Goal: Task Accomplishment & Management: Use online tool/utility

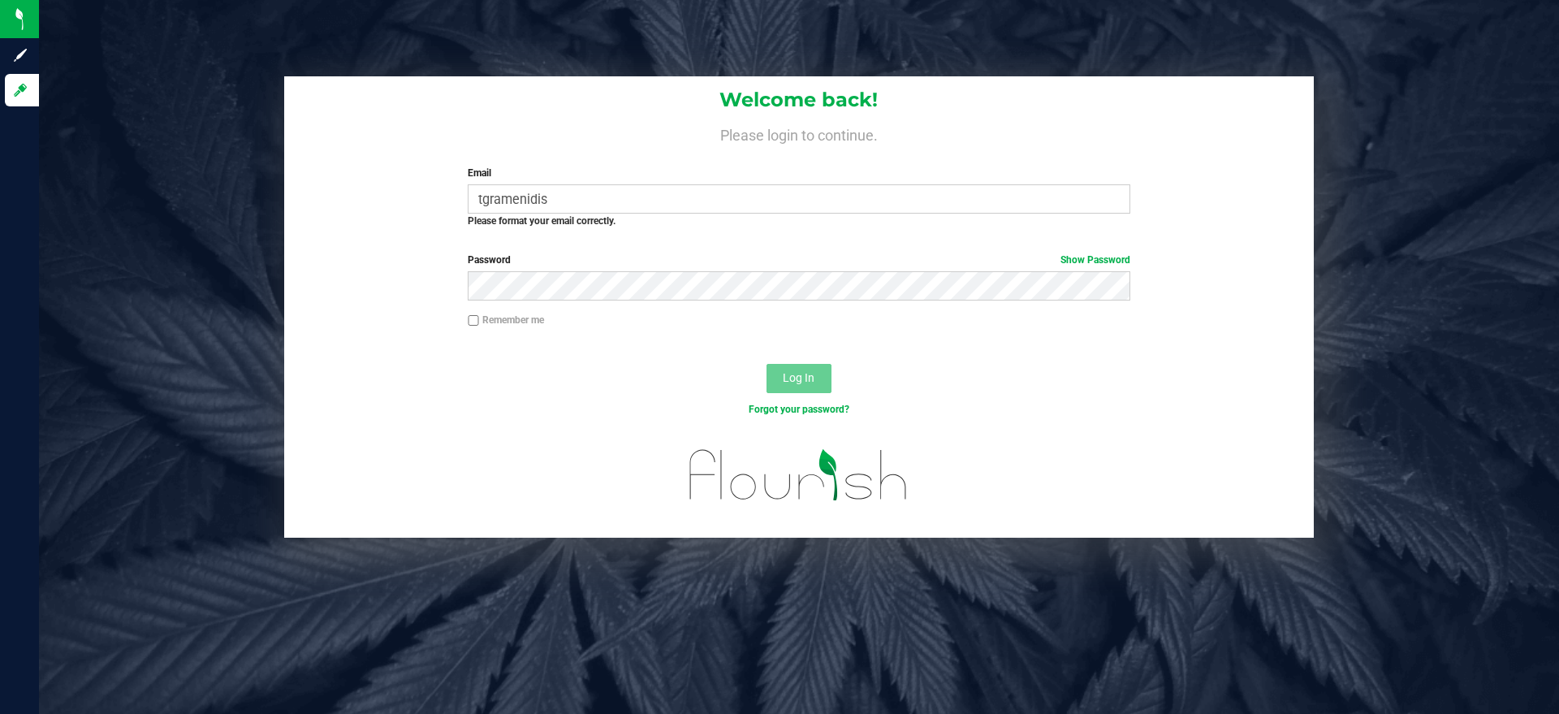
click at [581, 202] on input "tgramenidis" at bounding box center [799, 198] width 662 height 29
drag, startPoint x: 0, startPoint y: 0, endPoint x: 581, endPoint y: 202, distance: 614.7
click at [581, 202] on input "tgramenidis" at bounding box center [799, 198] width 662 height 29
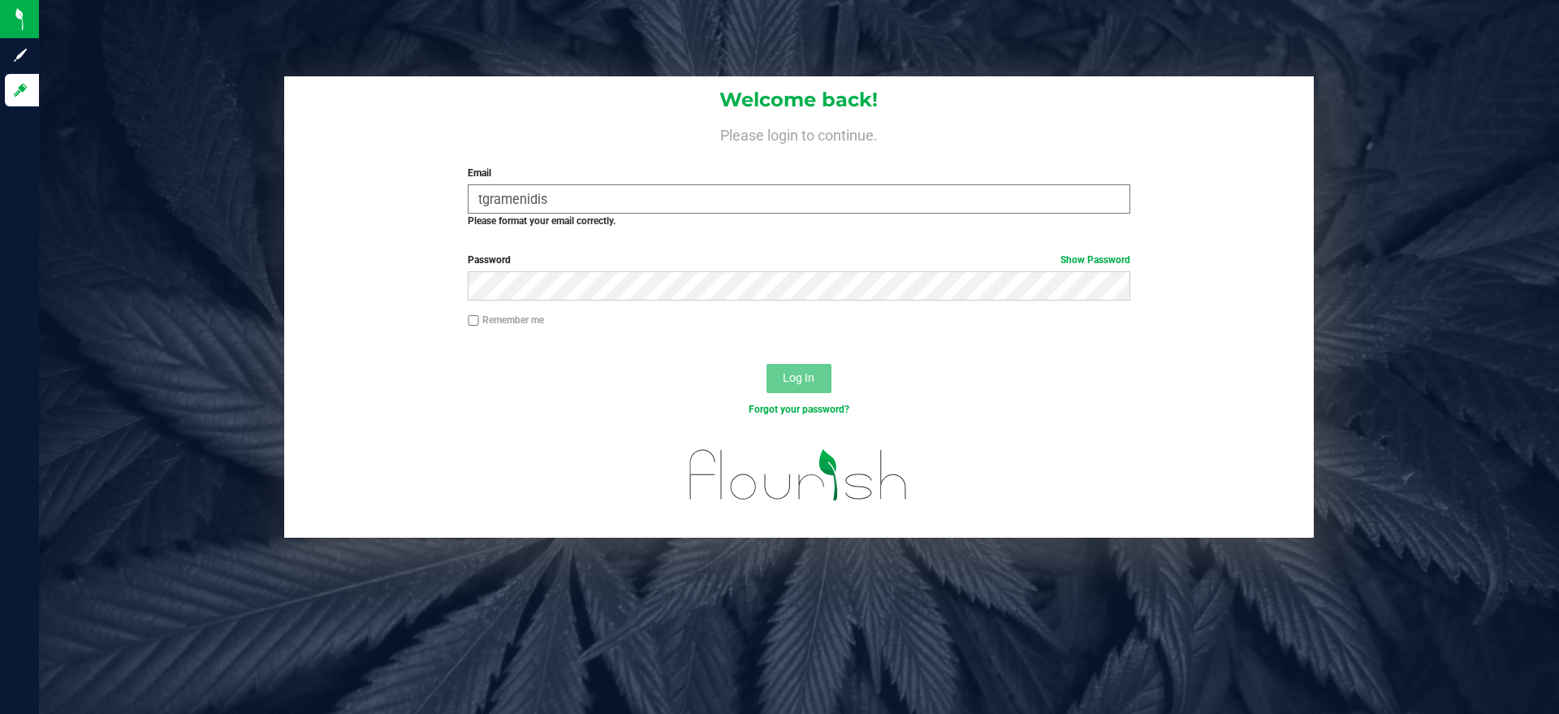
click at [581, 202] on input "tgramenidis" at bounding box center [799, 198] width 662 height 29
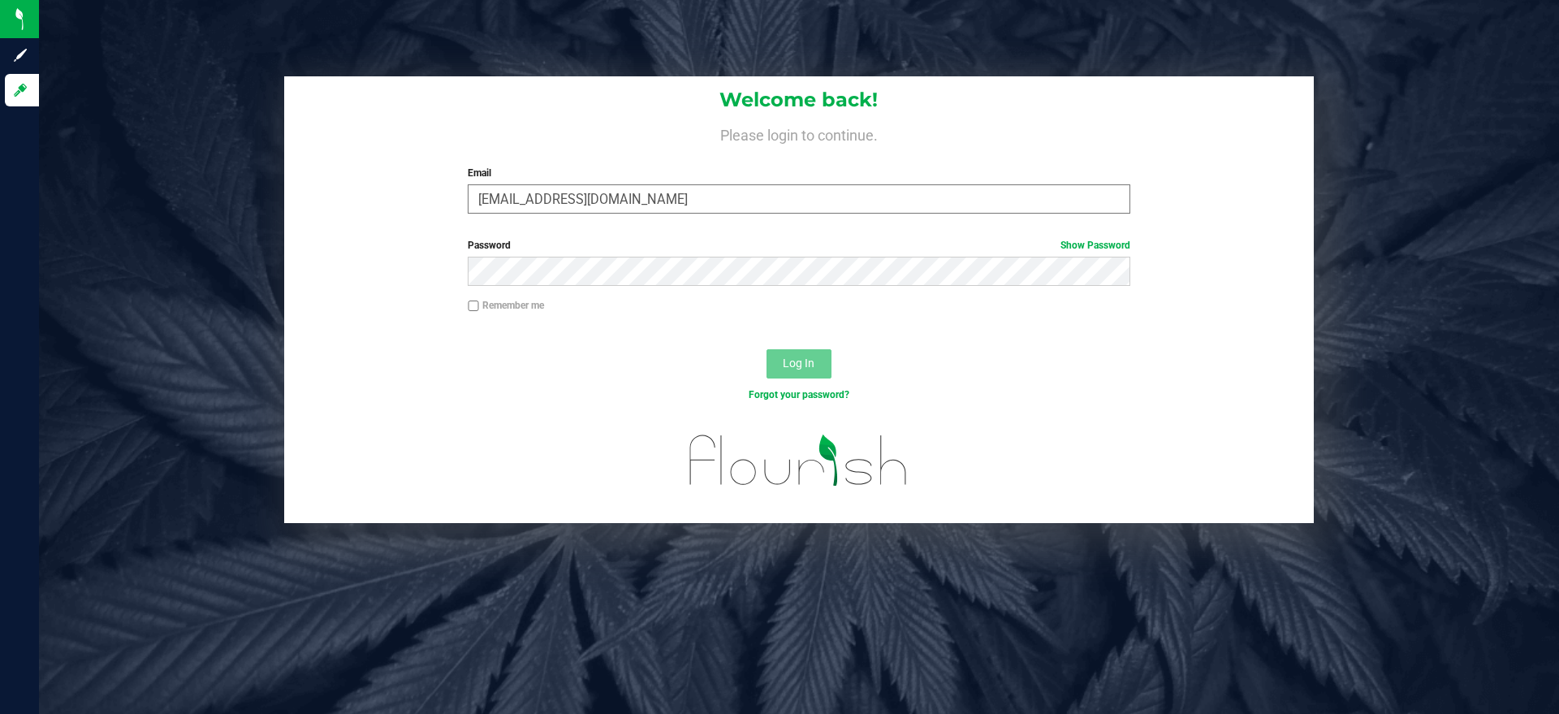
type input "tgramenidis@liveparallel.com"
click at [766, 349] on button "Log In" at bounding box center [798, 363] width 65 height 29
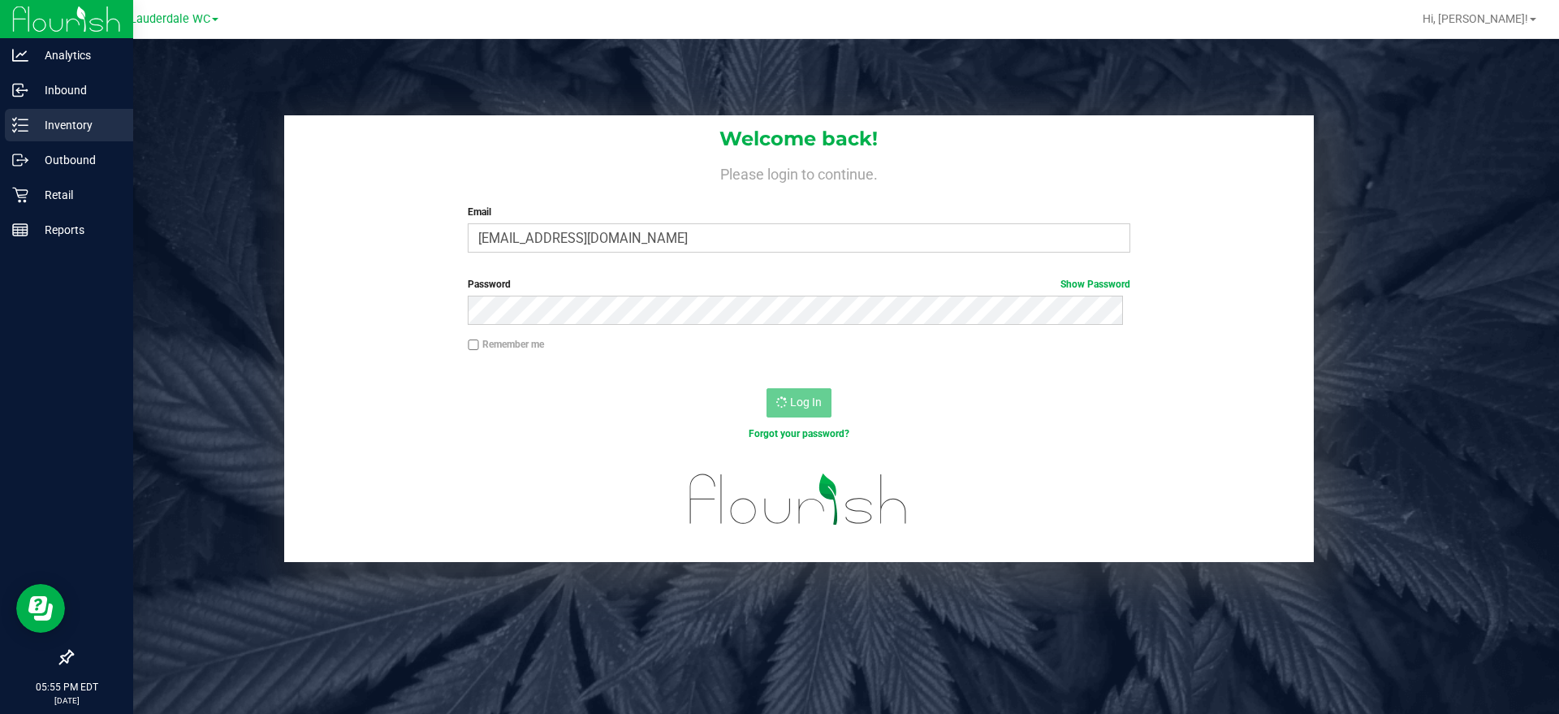
click at [31, 124] on p "Inventory" at bounding box center [76, 124] width 97 height 19
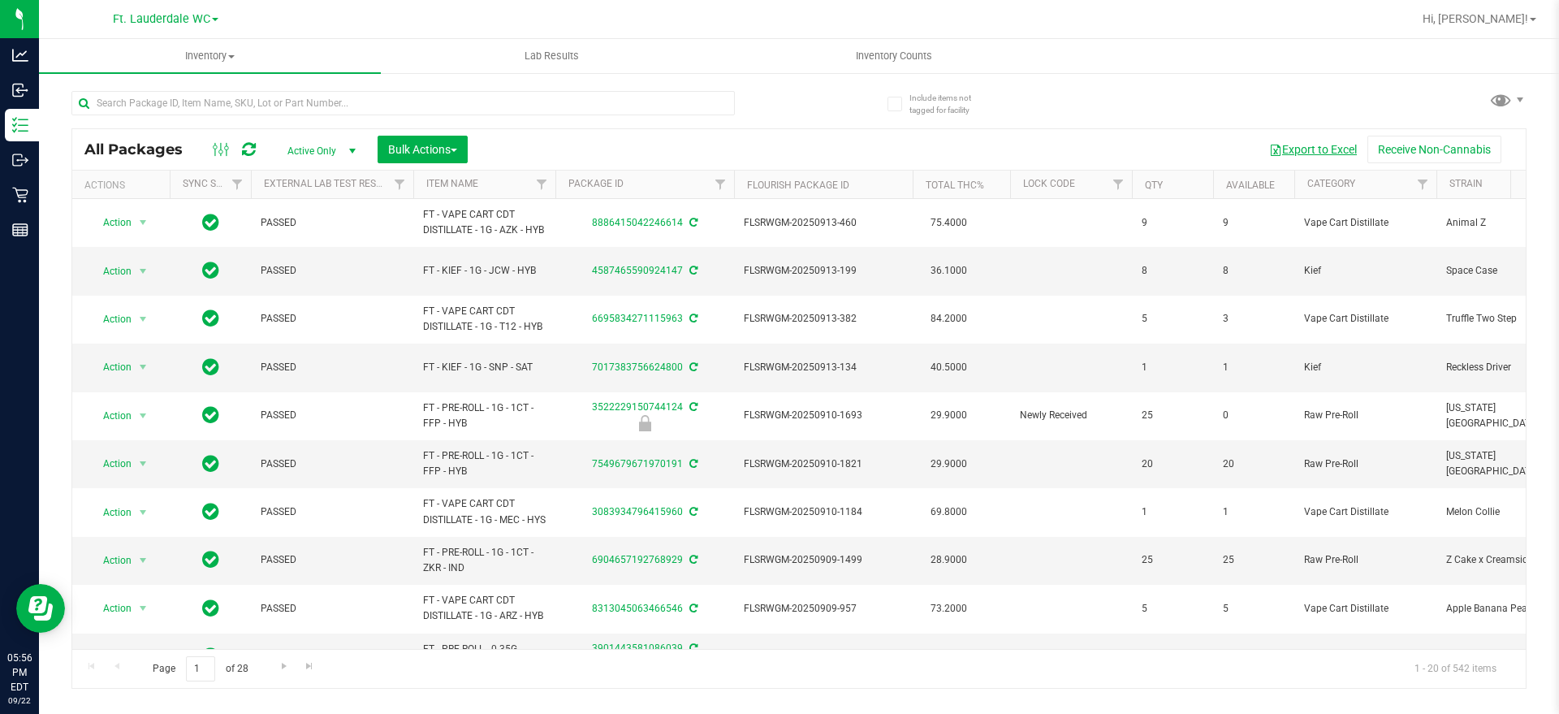
click at [1319, 148] on button "Export to Excel" at bounding box center [1313, 150] width 109 height 28
